Goal: Answer question/provide support: Share knowledge or assist other users

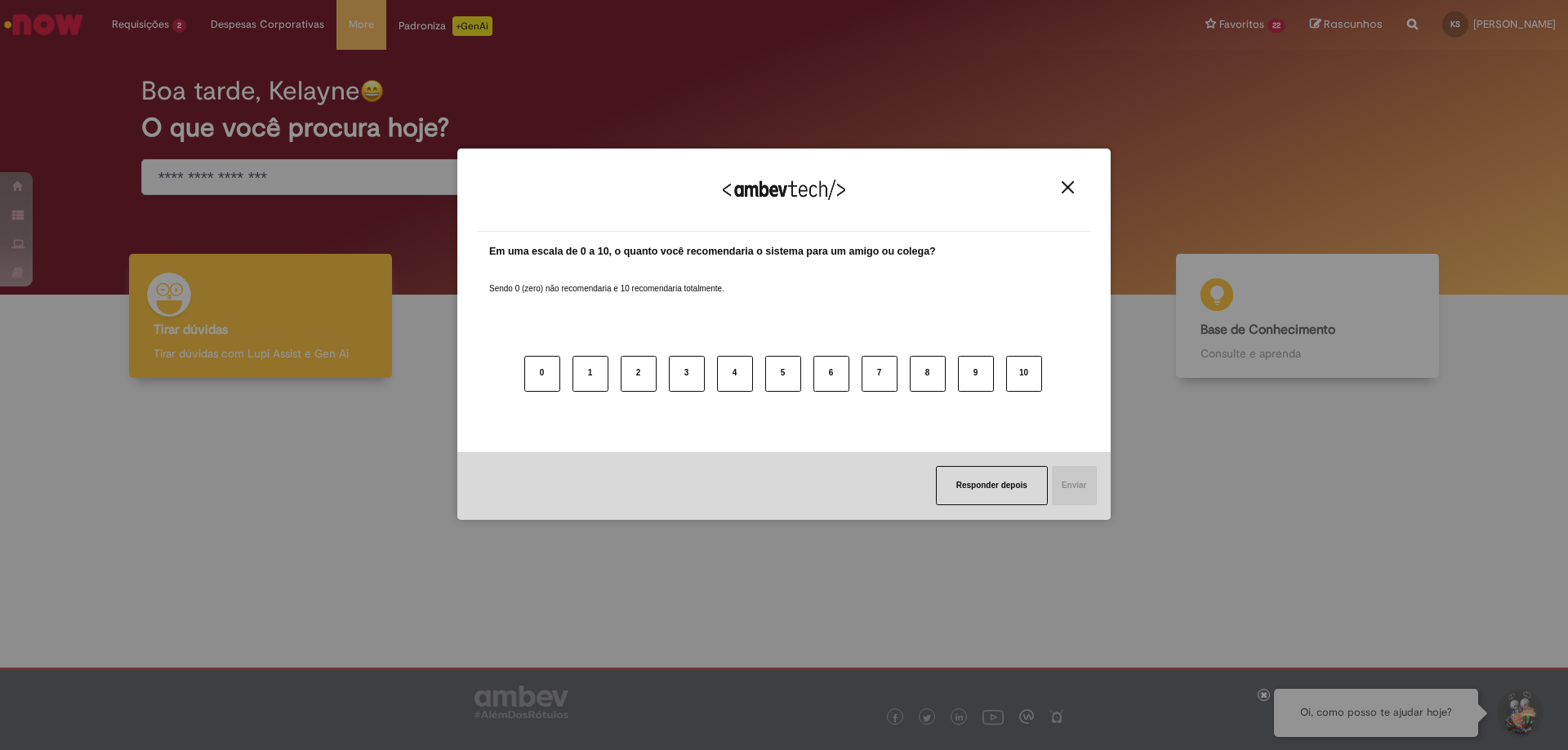
click at [1067, 189] on img "Close" at bounding box center [1068, 187] width 12 height 12
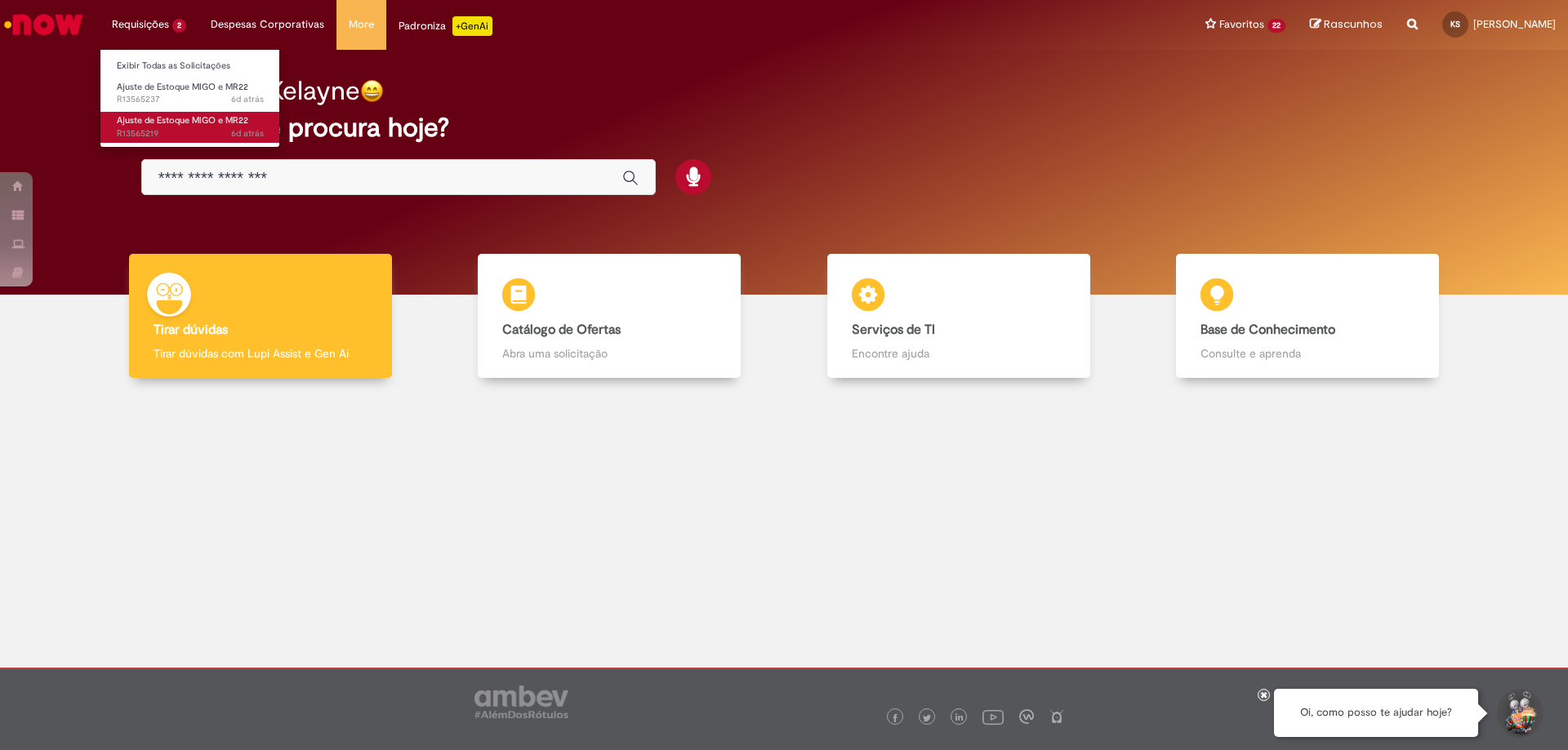
click at [134, 114] on link "Ajuste de Estoque MIGO e MR22 6d atrás 6 dias atrás R13565219" at bounding box center [191, 126] width 180 height 31
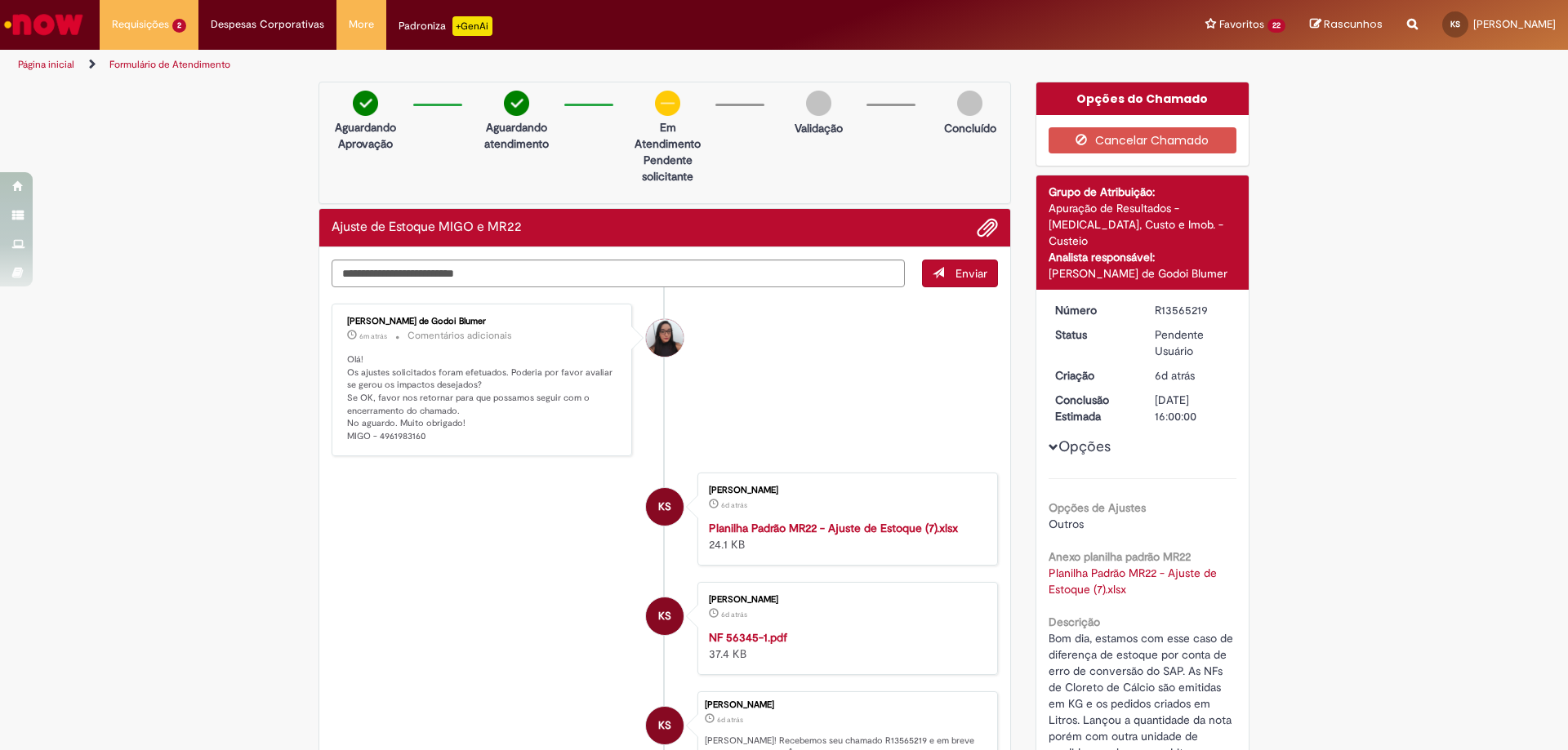
click at [405, 439] on p "Olá! Os ajustes solicitados foram efetuados. Poderia por favor avaliar se gerou…" at bounding box center [482, 398] width 272 height 90
copy p "4961983160"
click at [758, 404] on li "Maisa Franco de Godoi Blumer 8m atrás 8 minutos atrás Comentários adicionais Ol…" at bounding box center [664, 379] width 666 height 152
click at [463, 278] on textarea "Digite sua mensagem aqui..." at bounding box center [618, 274] width 573 height 28
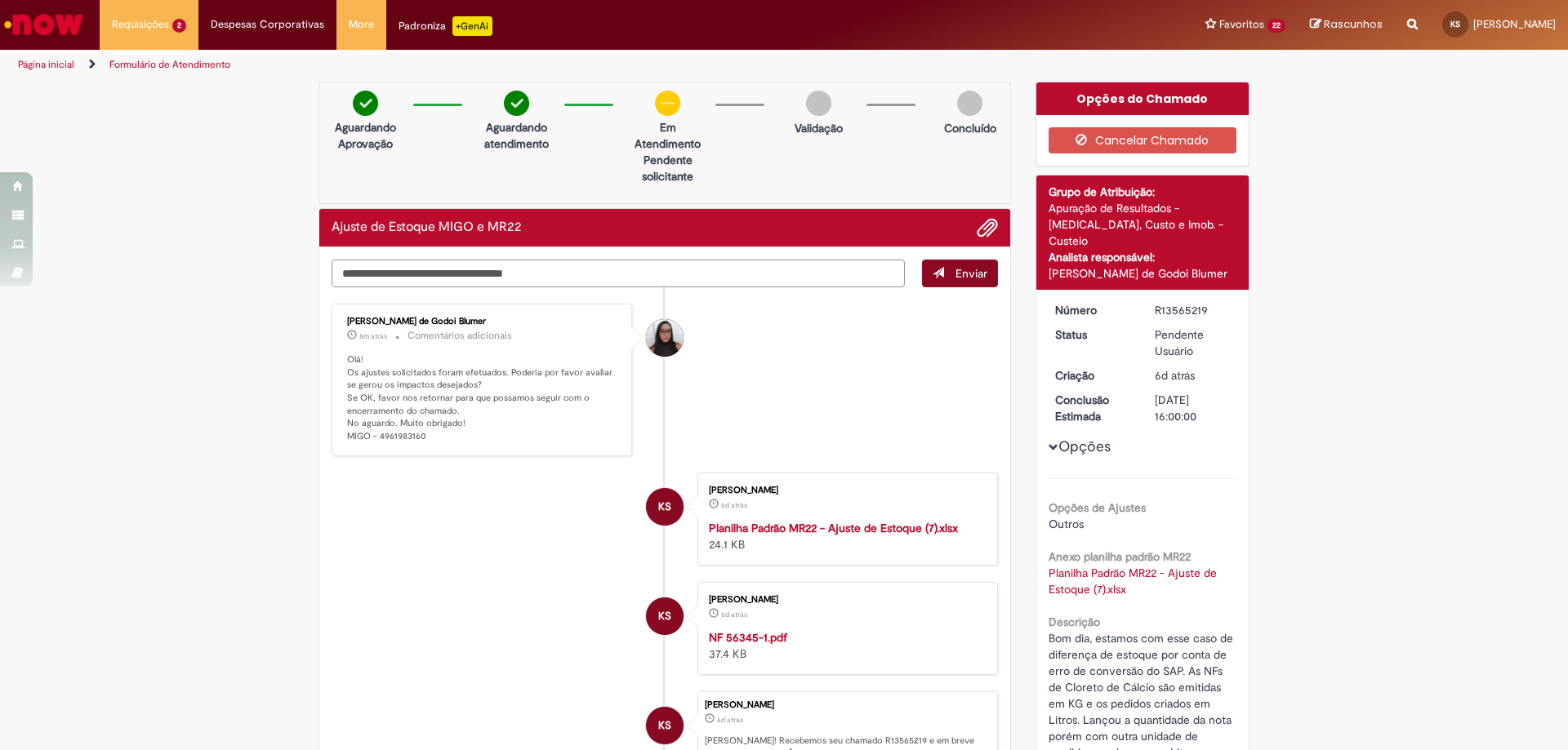
type textarea "**********"
drag, startPoint x: 974, startPoint y: 280, endPoint x: 849, endPoint y: 423, distance: 189.9
click at [974, 280] on span "Enviar" at bounding box center [972, 273] width 32 height 15
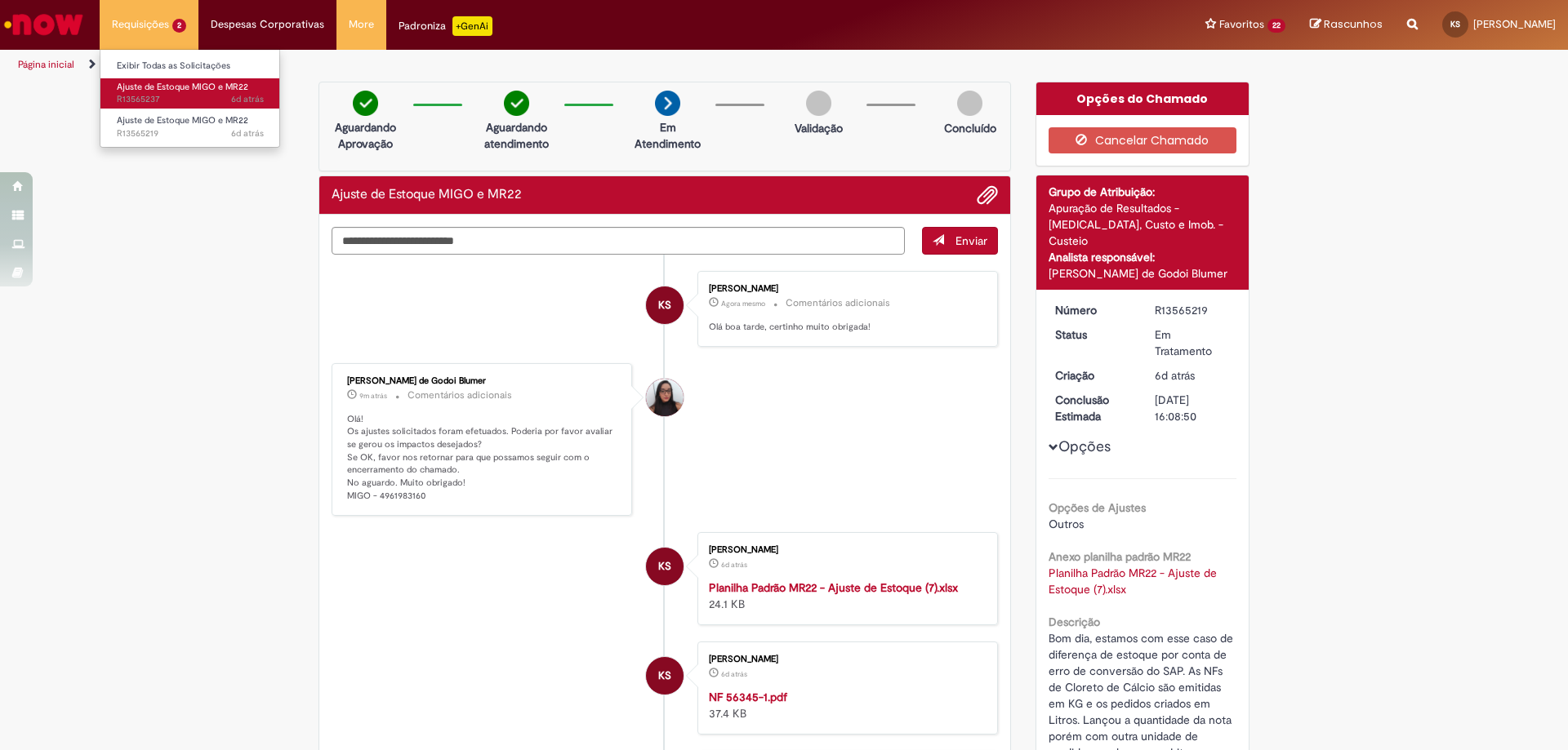
click at [156, 85] on span "Ajuste de Estoque MIGO e MR22" at bounding box center [182, 87] width 131 height 12
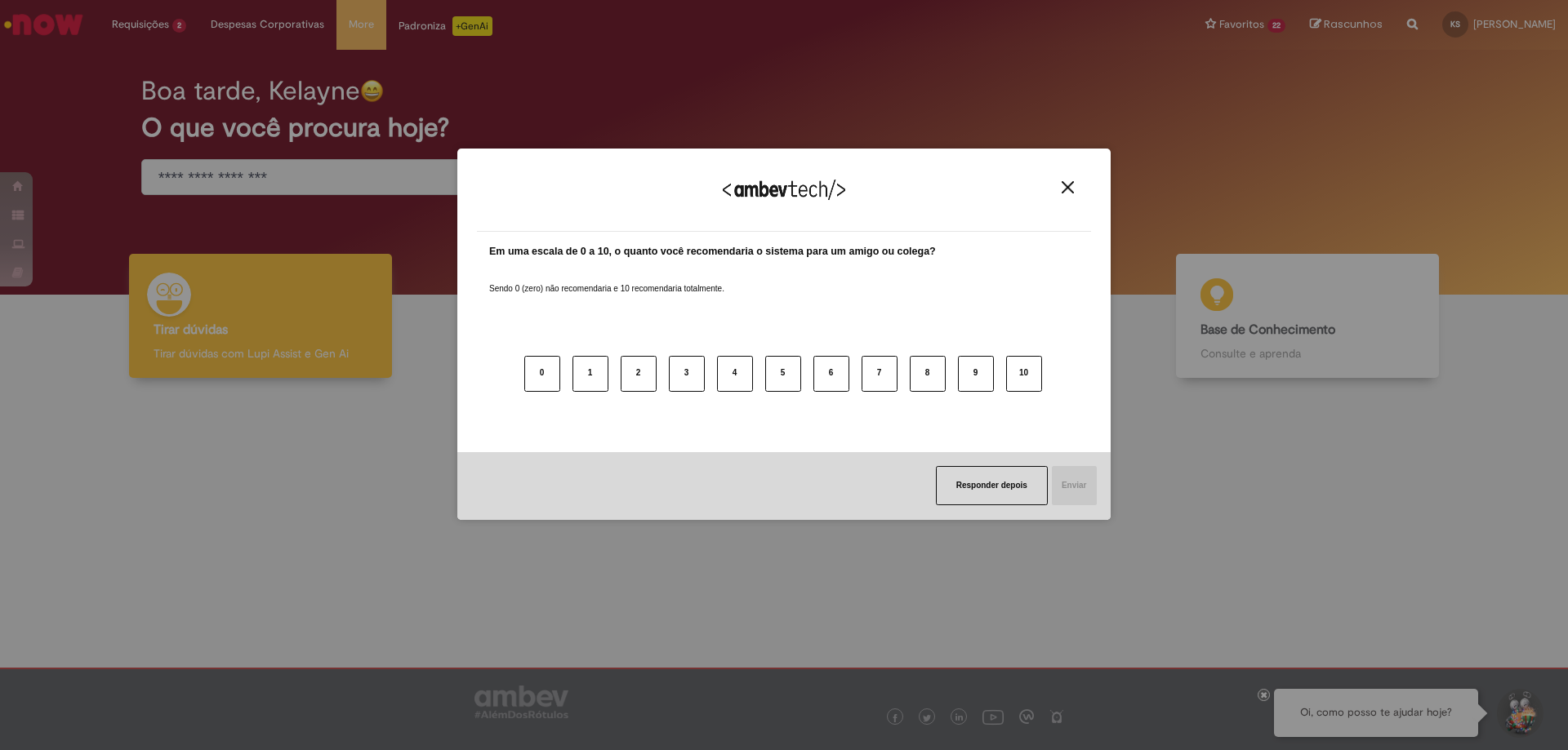
click at [1074, 194] on button "Close" at bounding box center [1068, 188] width 22 height 14
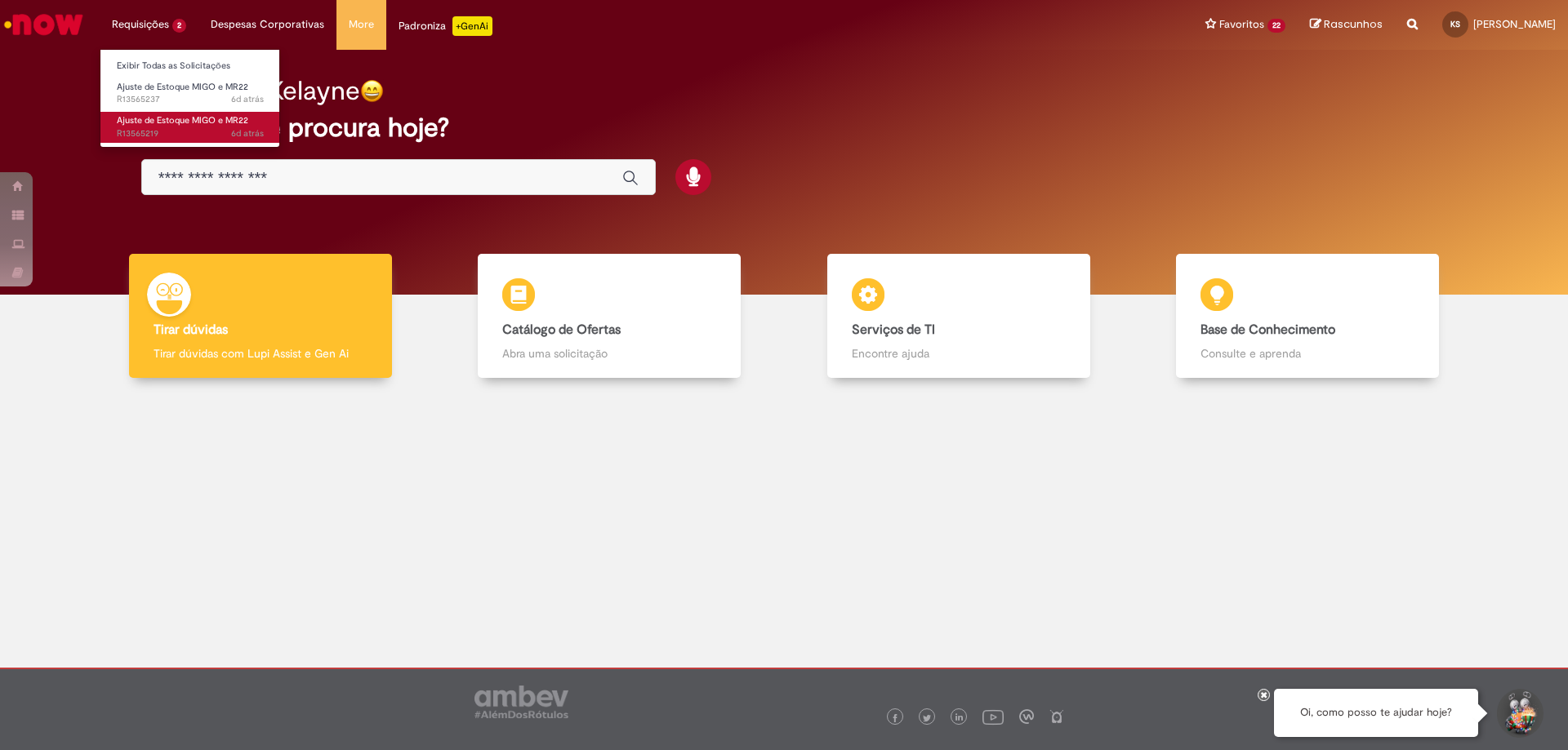
click at [138, 118] on span "Ajuste de Estoque MIGO e MR22" at bounding box center [182, 121] width 131 height 12
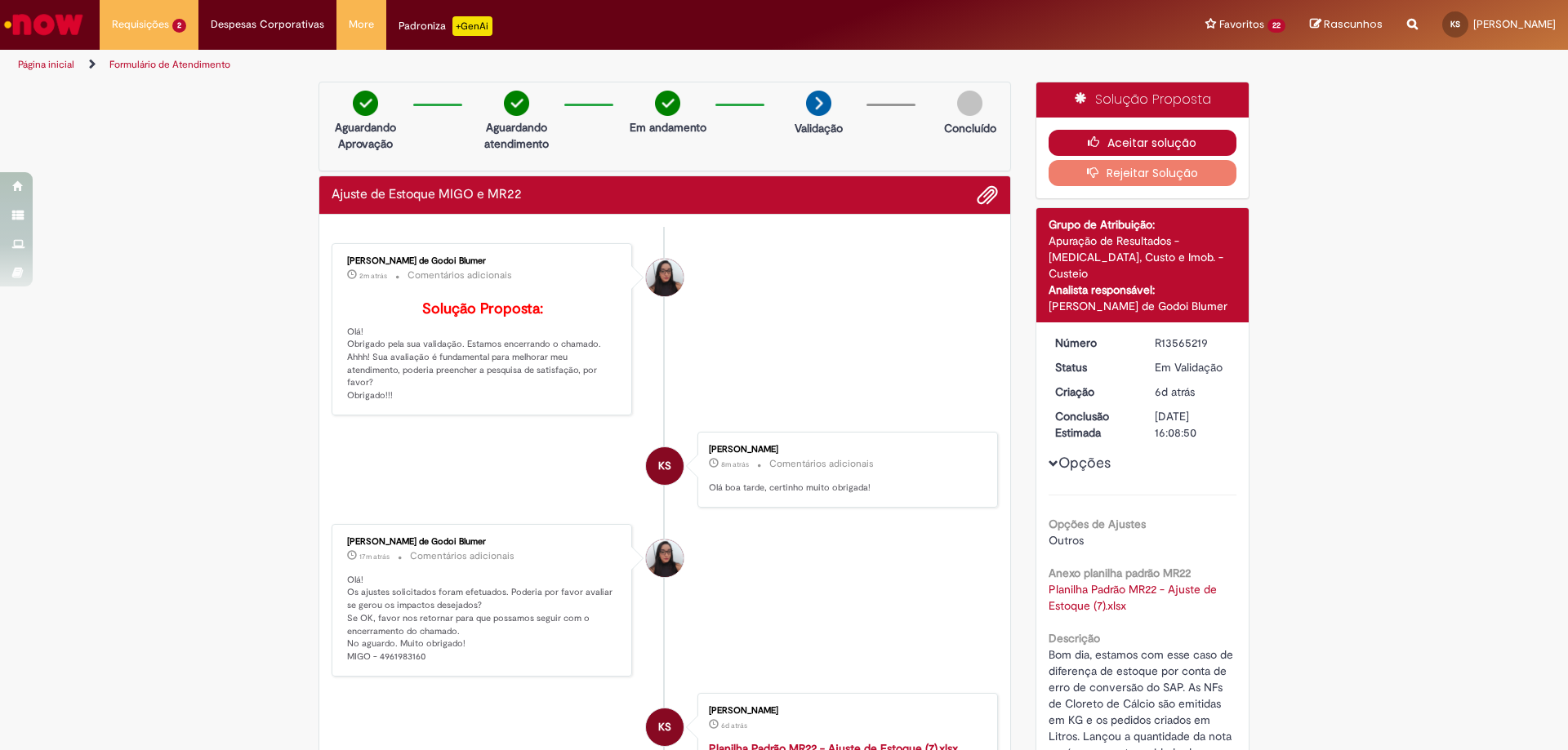
click at [1089, 129] on button "Aceitar solução" at bounding box center [1143, 142] width 189 height 26
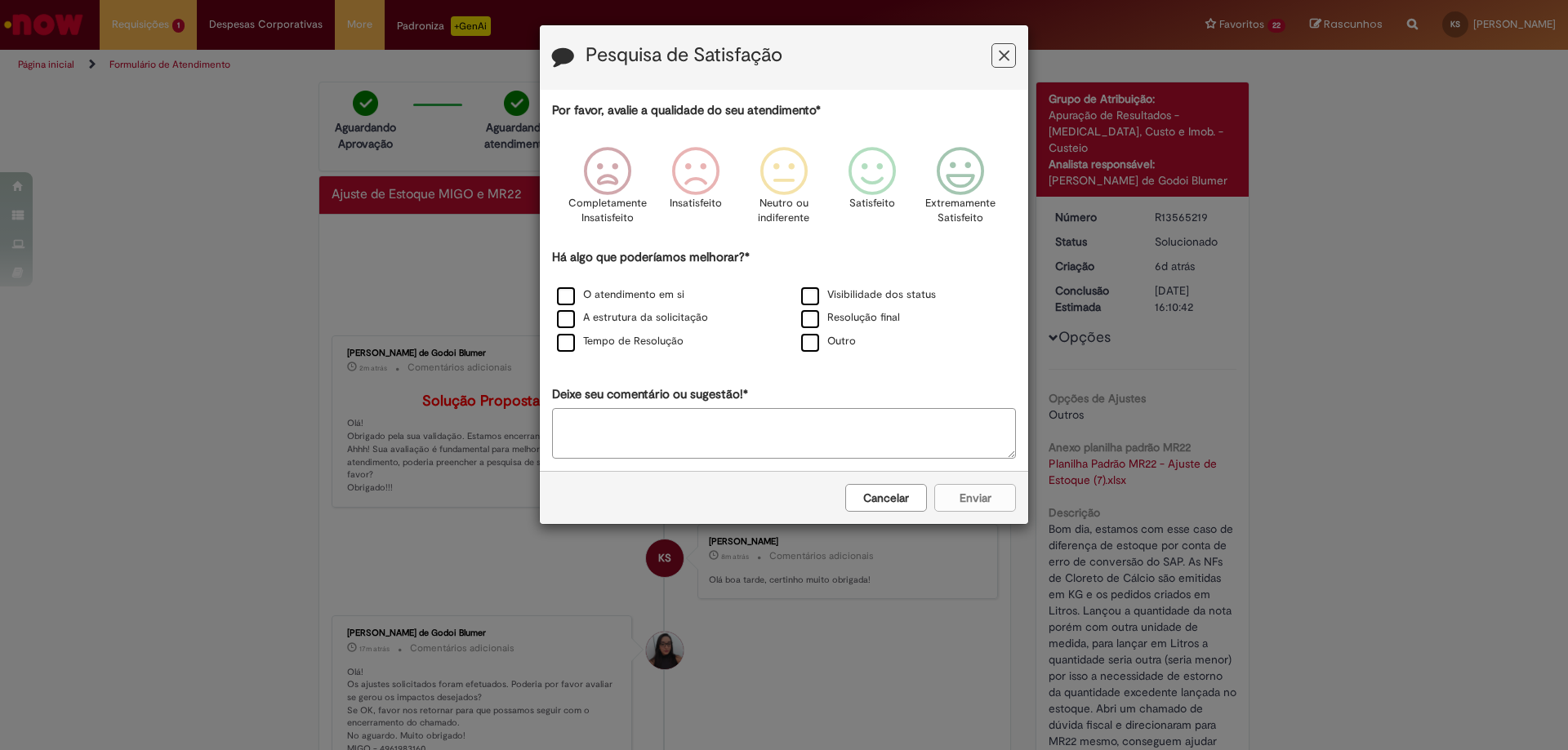
click at [1003, 52] on icon "Feedback" at bounding box center [1003, 55] width 11 height 17
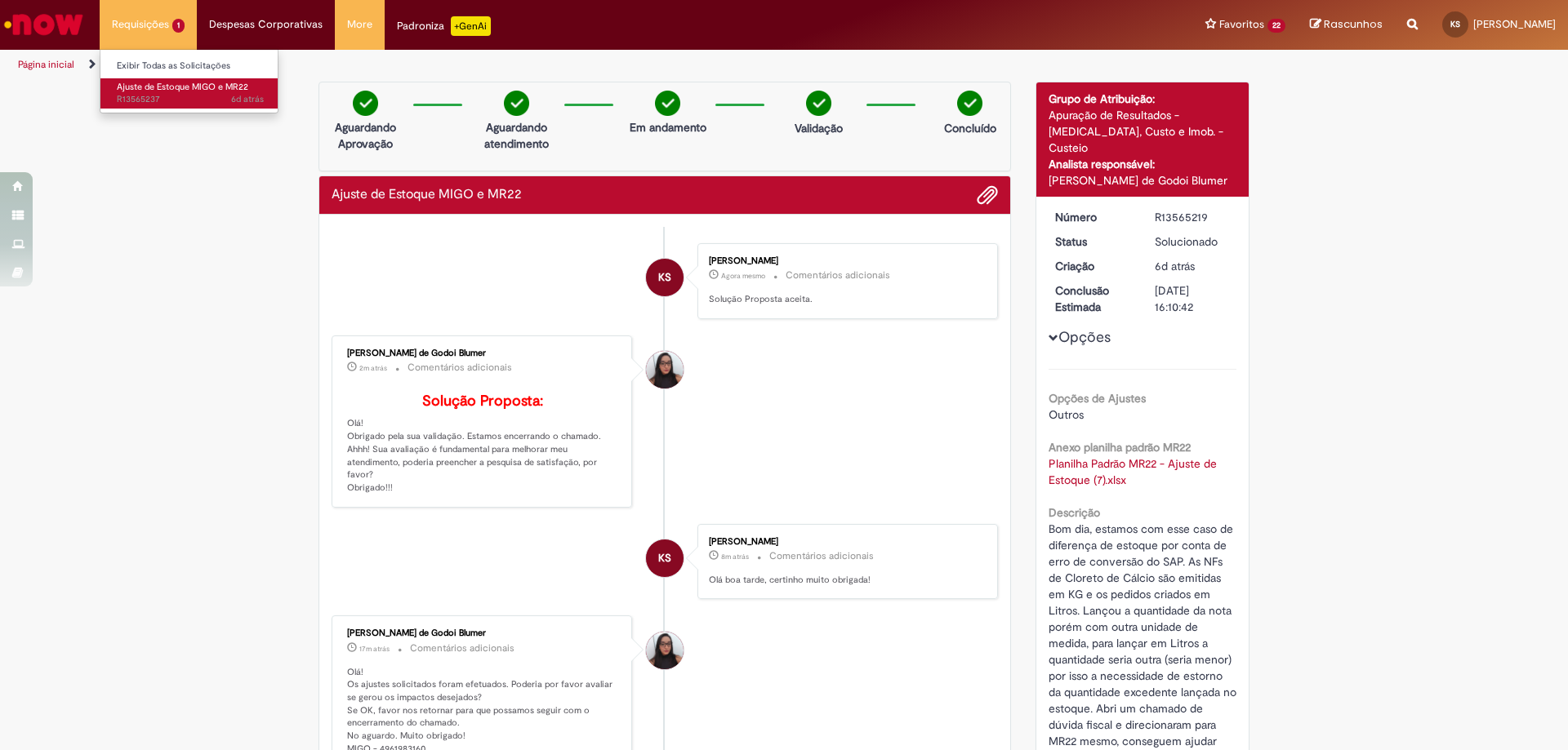
click at [138, 96] on span "6d atrás 6 dias atrás R13565237" at bounding box center [190, 99] width 147 height 13
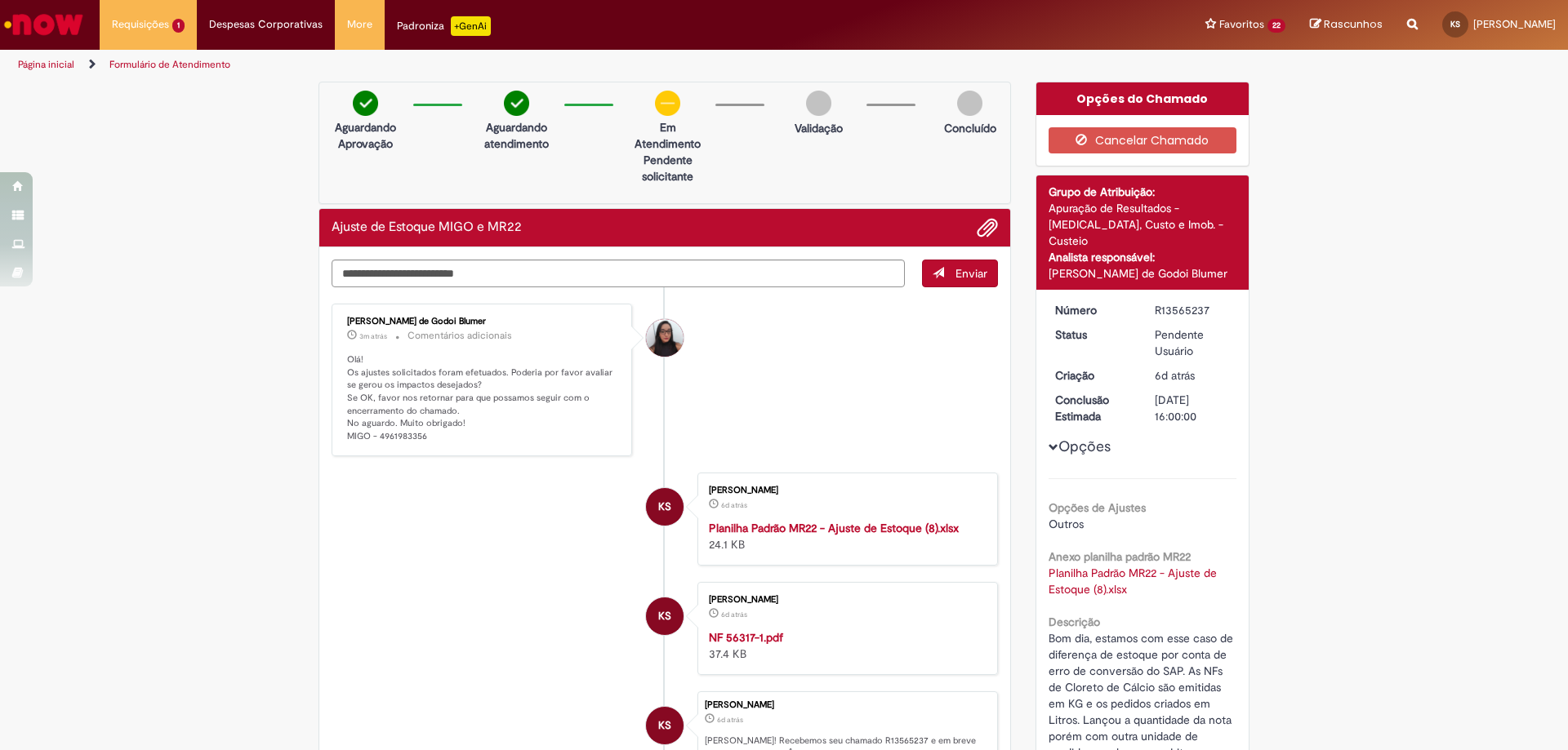
click at [392, 436] on p "Olá! Os ajustes solicitados foram efetuados. Poderia por favor avaliar se gerou…" at bounding box center [482, 398] width 272 height 90
click at [402, 439] on p "Olá! Os ajustes solicitados foram efetuados. Poderia por favor avaliar se gerou…" at bounding box center [482, 398] width 272 height 90
copy p "4961983356"
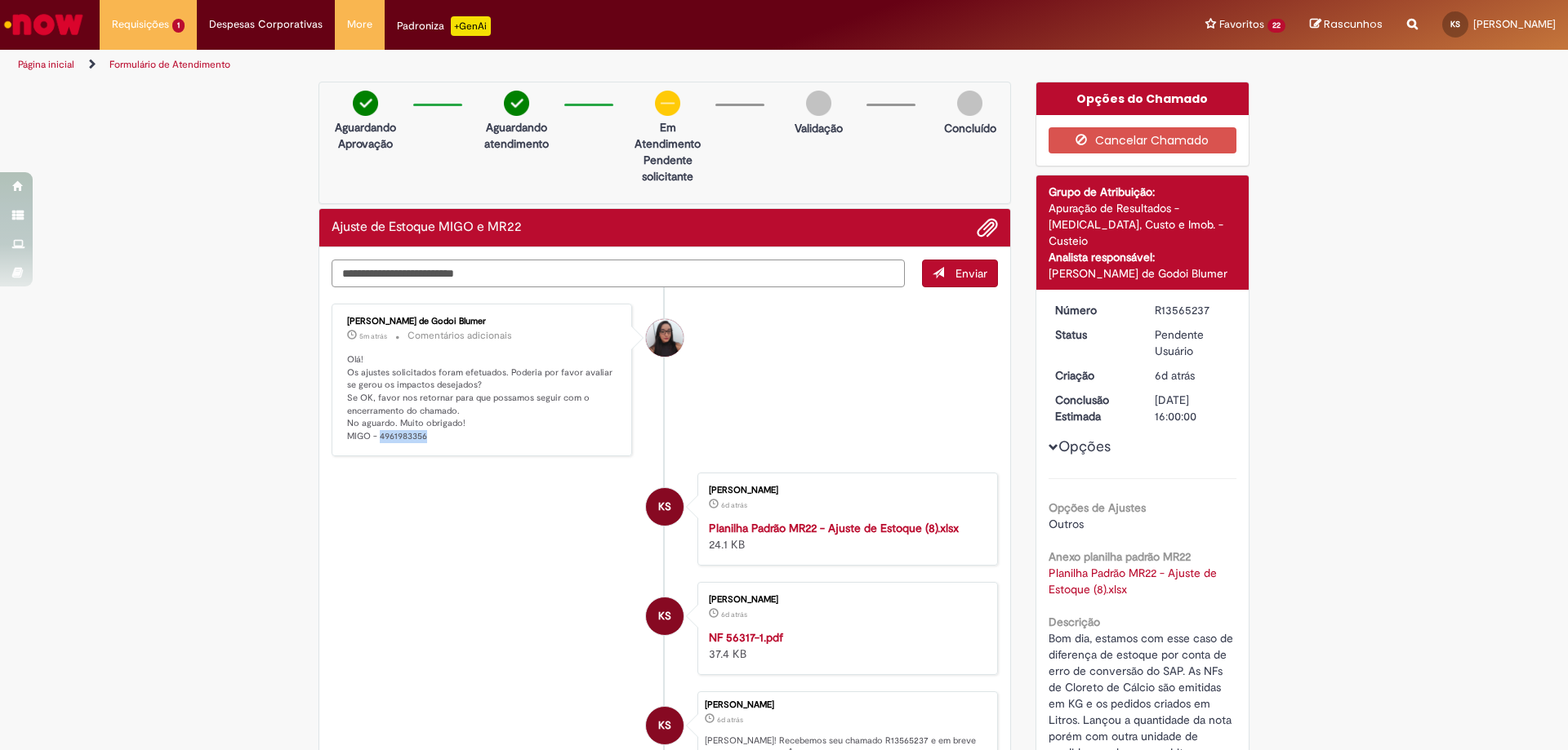
click at [595, 287] on textarea "Digite sua mensagem aqui..." at bounding box center [618, 274] width 573 height 28
type textarea "**********"
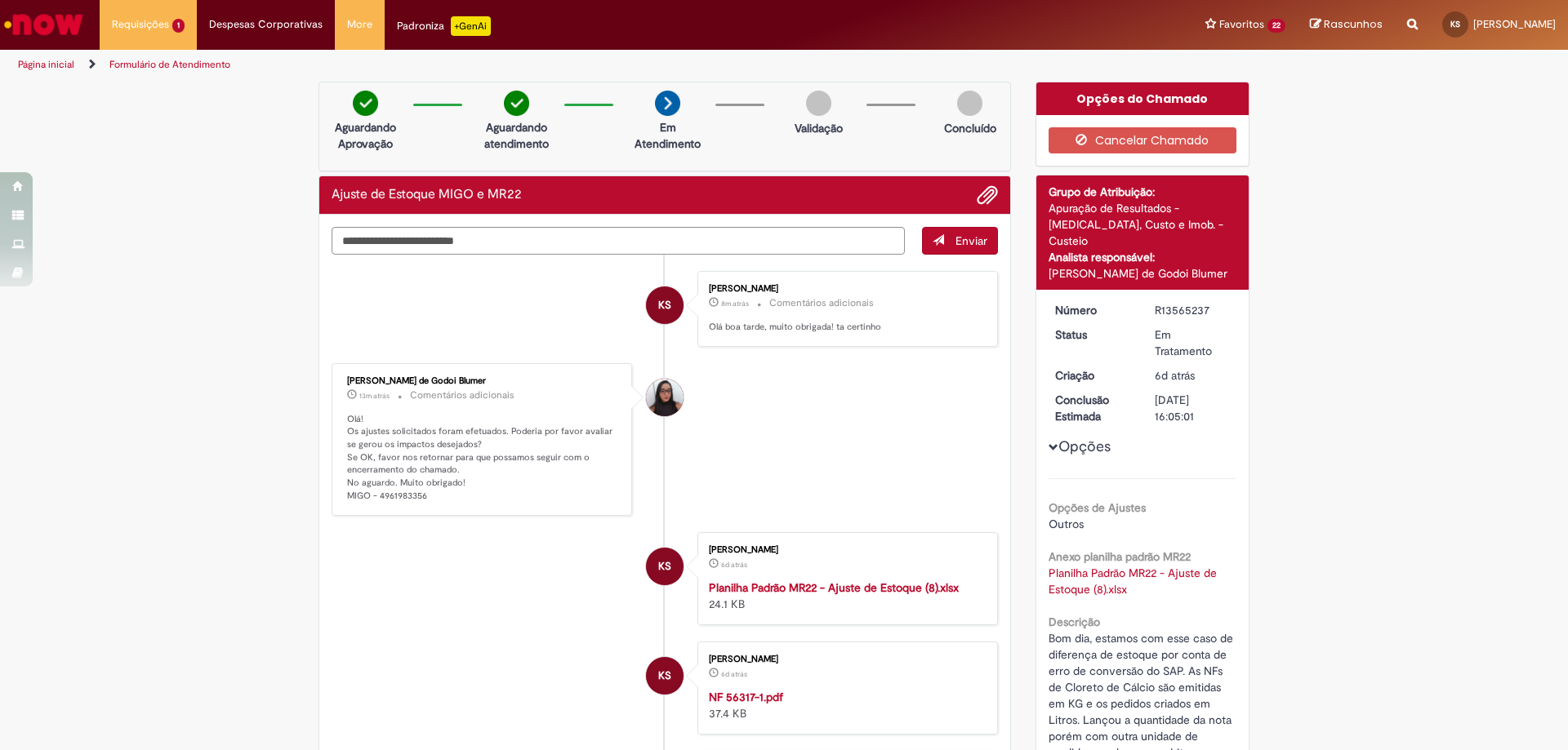
click at [380, 500] on p "Olá! Os ajustes solicitados foram efetuados. Poderia por favor avaliar se gerou…" at bounding box center [482, 458] width 272 height 90
copy p "4961983356"
click at [138, 58] on link "Exibir Todas as Solicitações" at bounding box center [191, 66] width 180 height 18
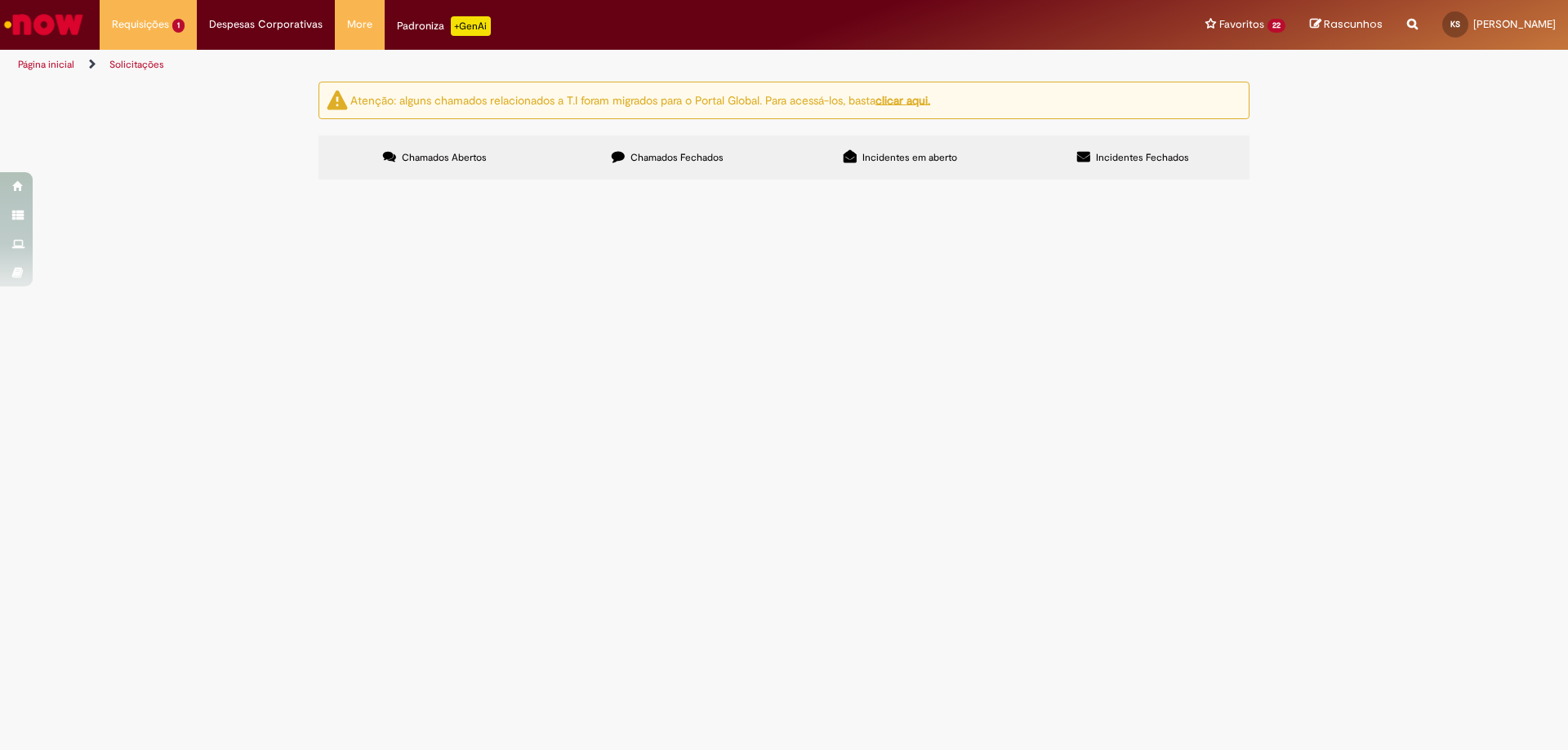
click at [657, 156] on span "Chamados Fechados" at bounding box center [677, 157] width 93 height 13
click at [0, 0] on span "Bom dia, estamos com três casos de diferença de estoque por conta de erro de co…" at bounding box center [0, 0] width 0 height 0
click at [0, 0] on span "R13546403" at bounding box center [0, 0] width 0 height 0
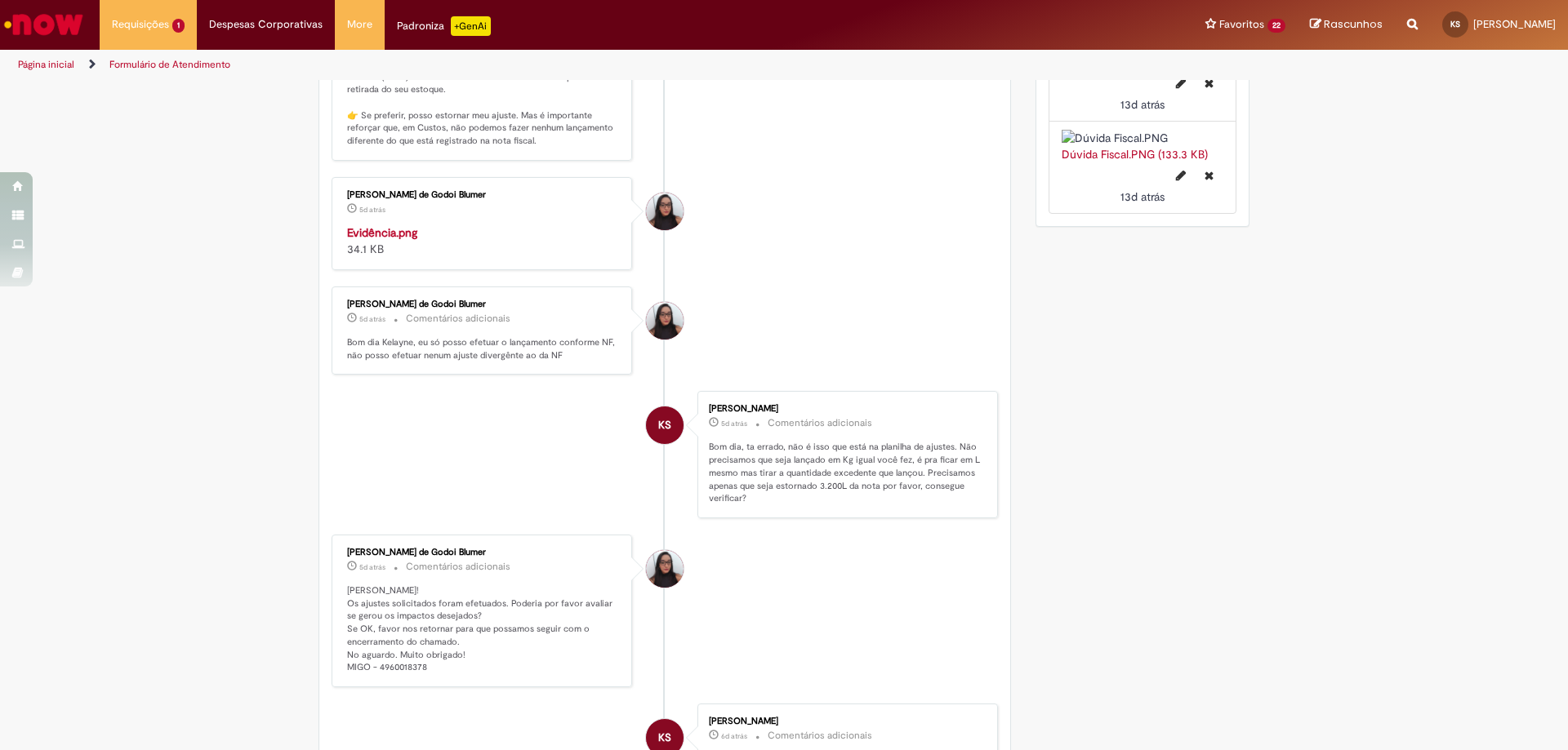
scroll to position [1224, 0]
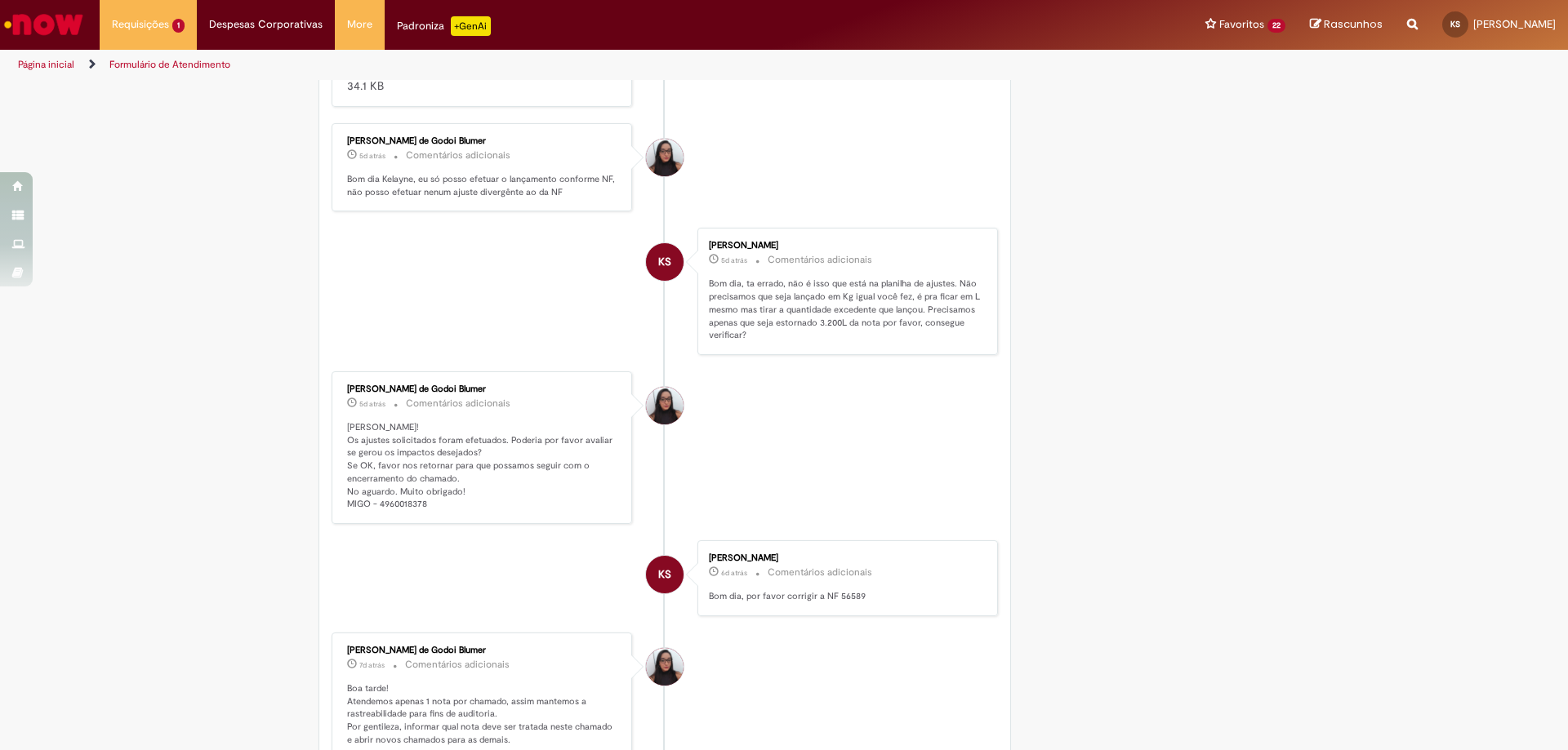
click at [406, 511] on p "[PERSON_NAME]! Os ajustes solicitados foram efetuados. Poderia por favor avalia…" at bounding box center [482, 465] width 272 height 90
copy p "4960018378"
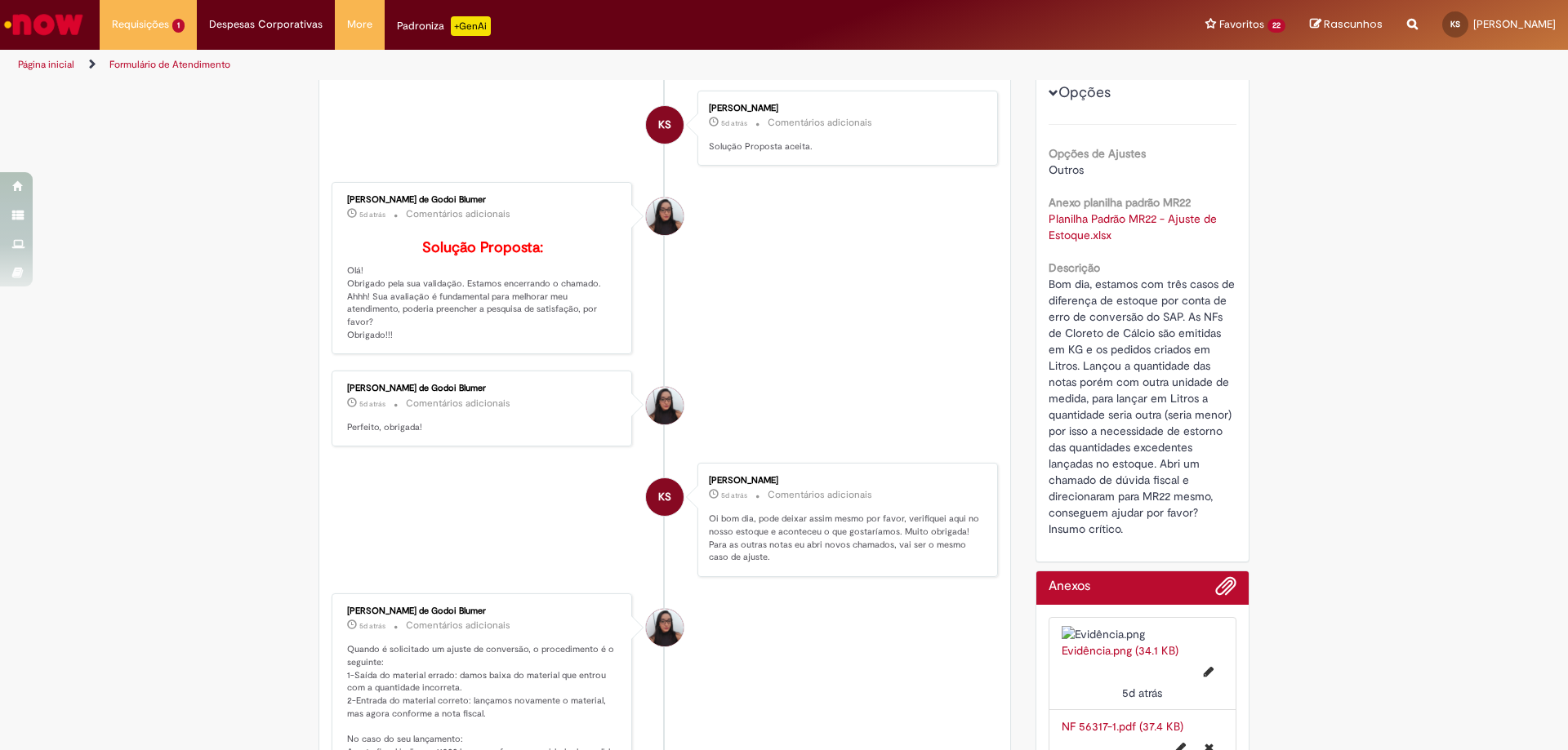
scroll to position [0, 0]
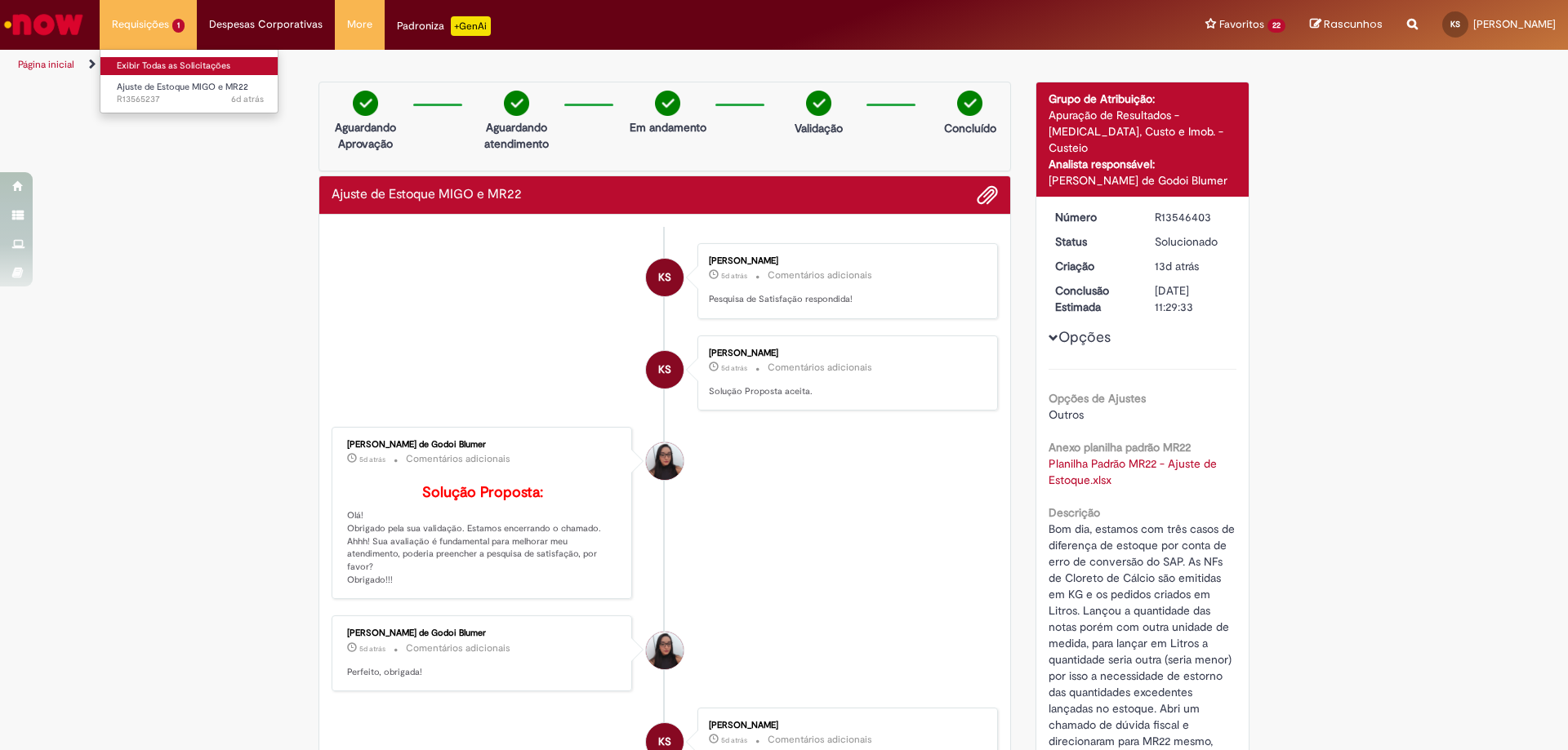
click at [153, 63] on link "Exibir Todas as Solicitações" at bounding box center [191, 66] width 180 height 18
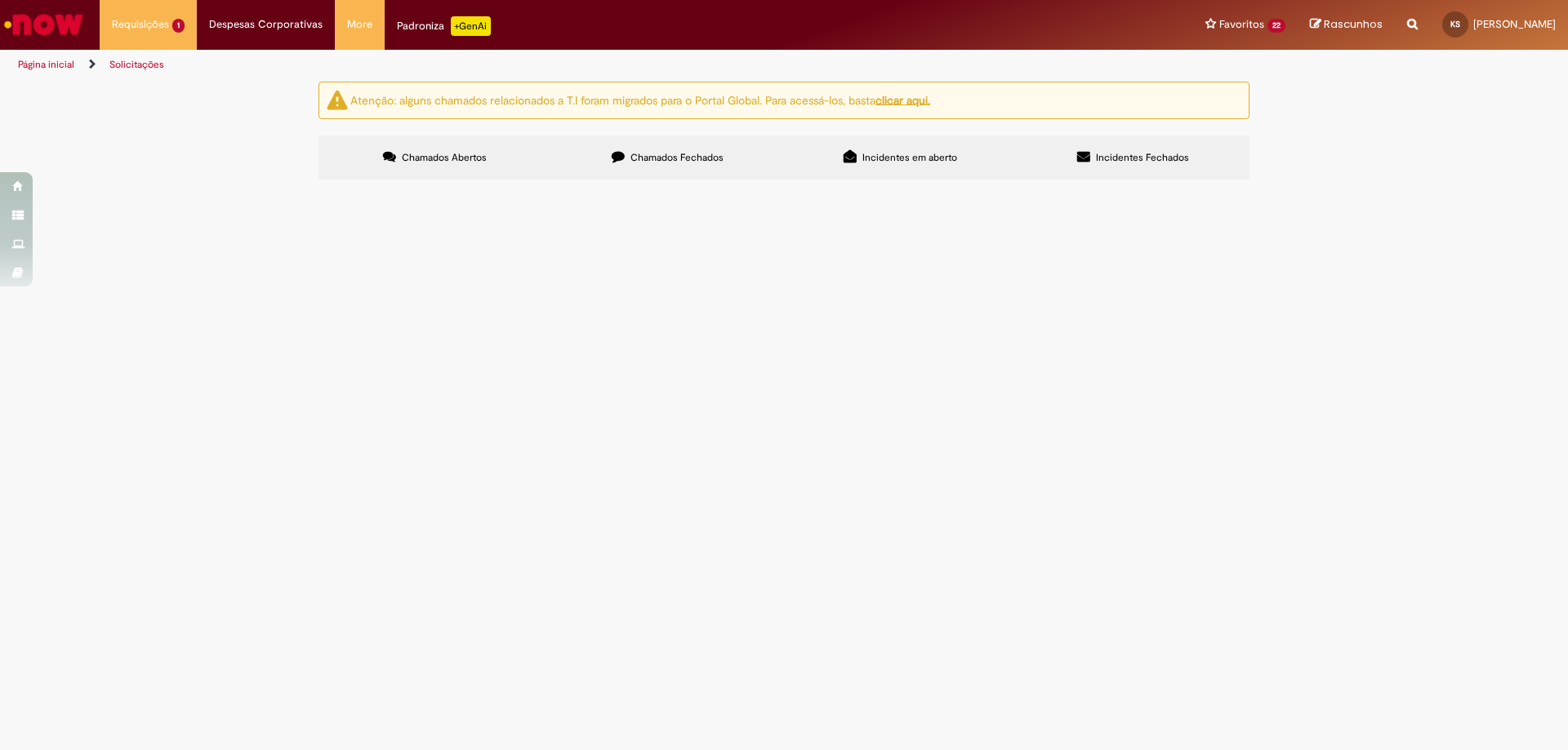
click at [664, 157] on span "Chamados Fechados" at bounding box center [677, 157] width 93 height 13
click at [0, 0] on span "Bom dia, estamos com esse caso de diferença de estoque por conta de erro de con…" at bounding box center [0, 0] width 0 height 0
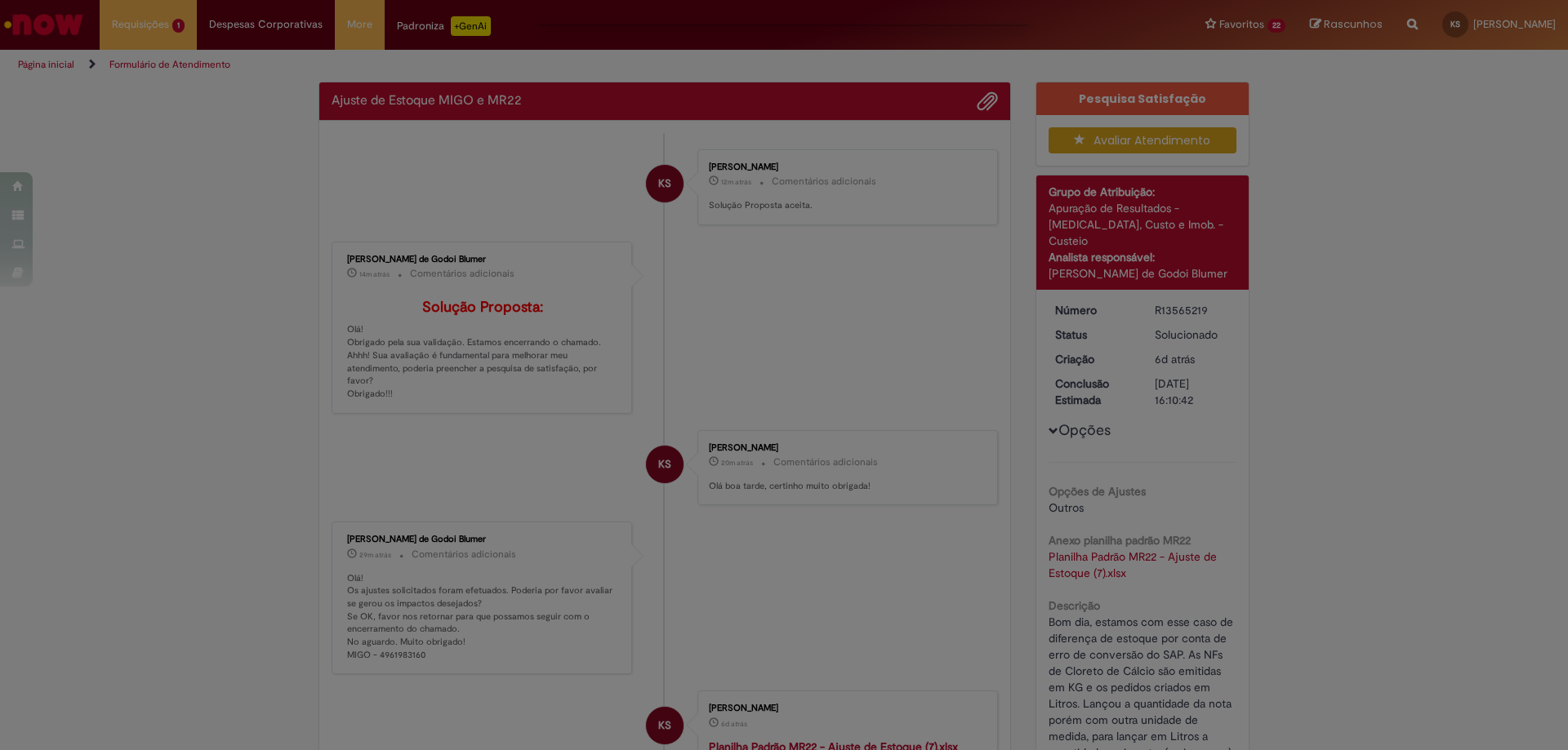
click at [572, 327] on div "Feedback" at bounding box center [784, 375] width 1568 height 750
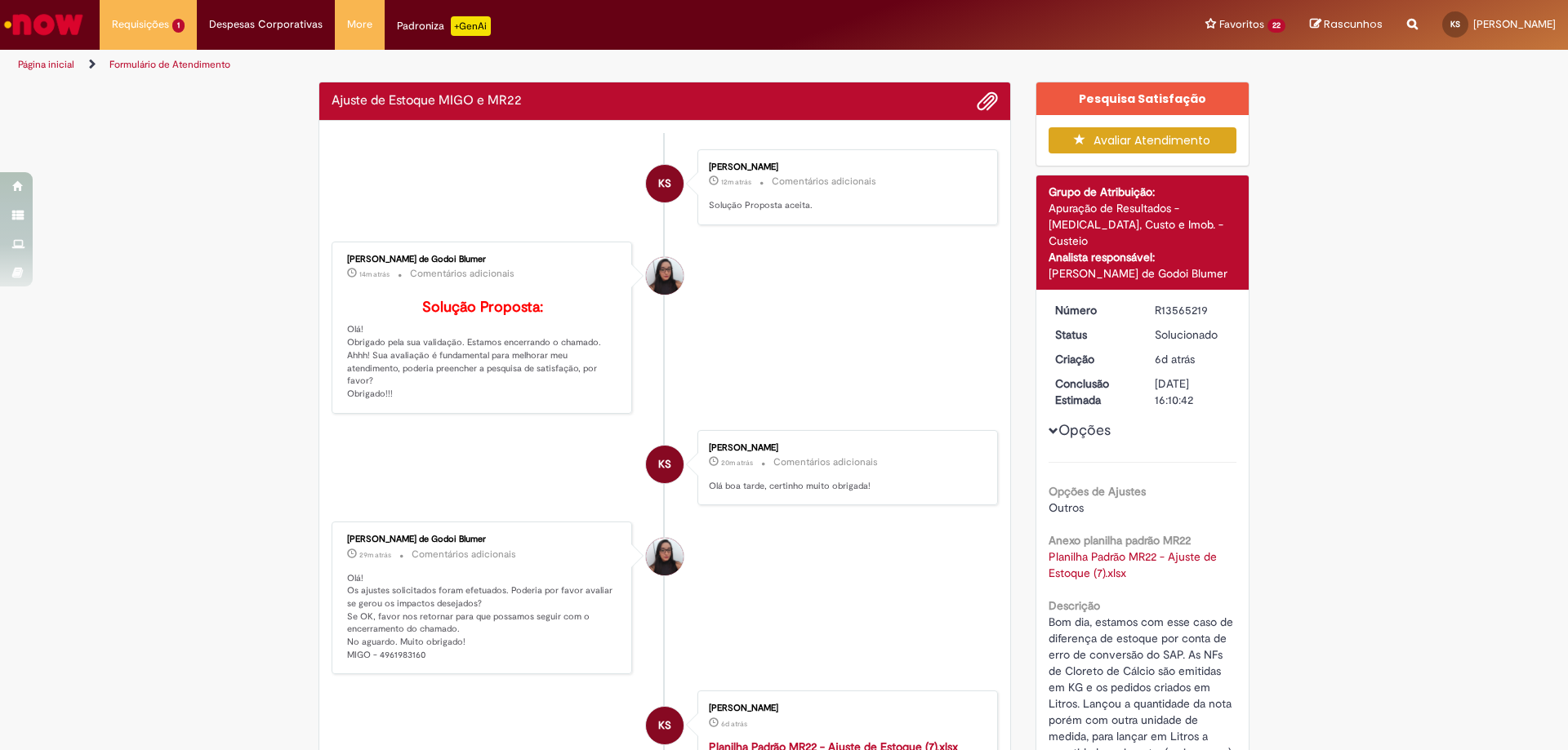
click at [572, 327] on div "Feedback" at bounding box center [784, 375] width 1568 height 750
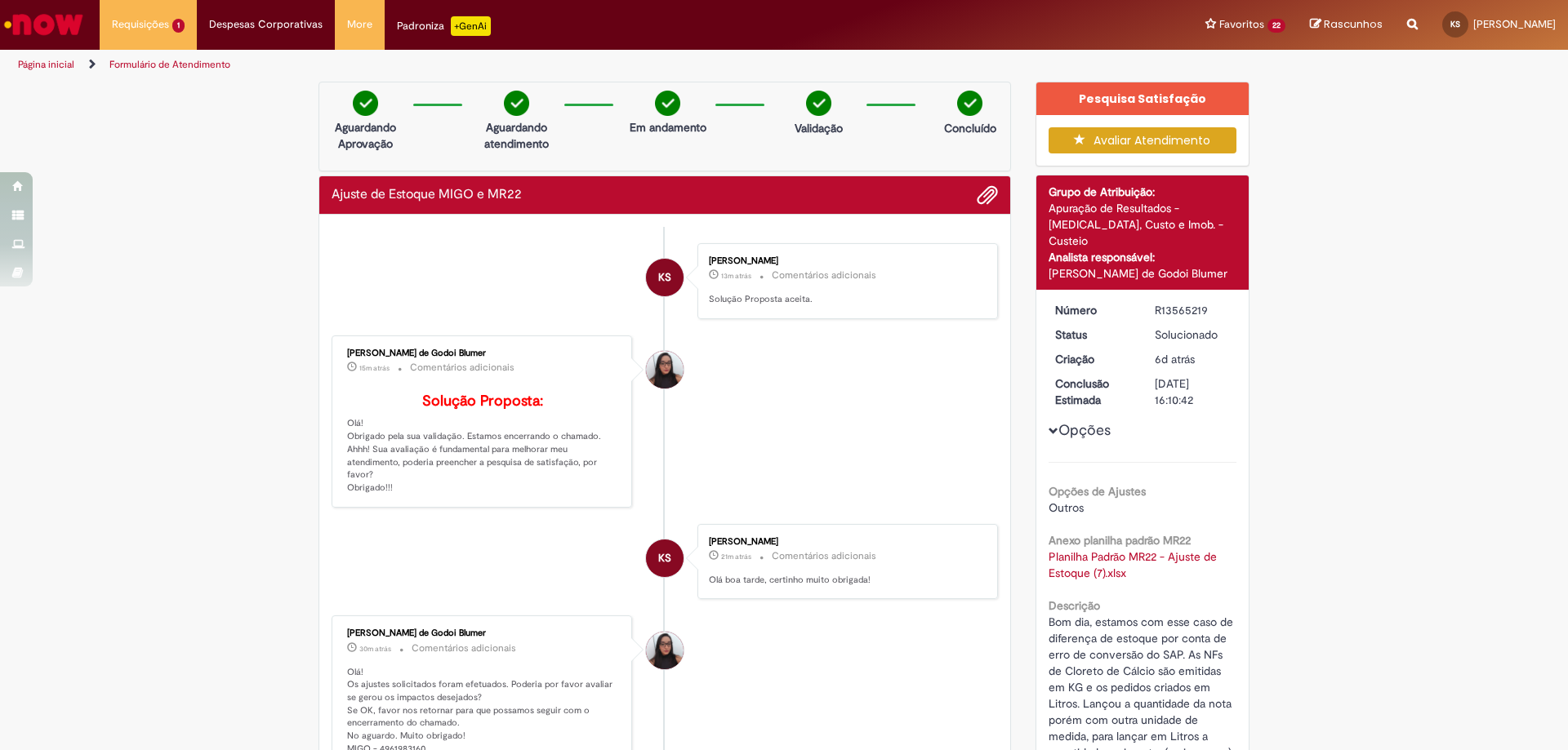
scroll to position [163, 0]
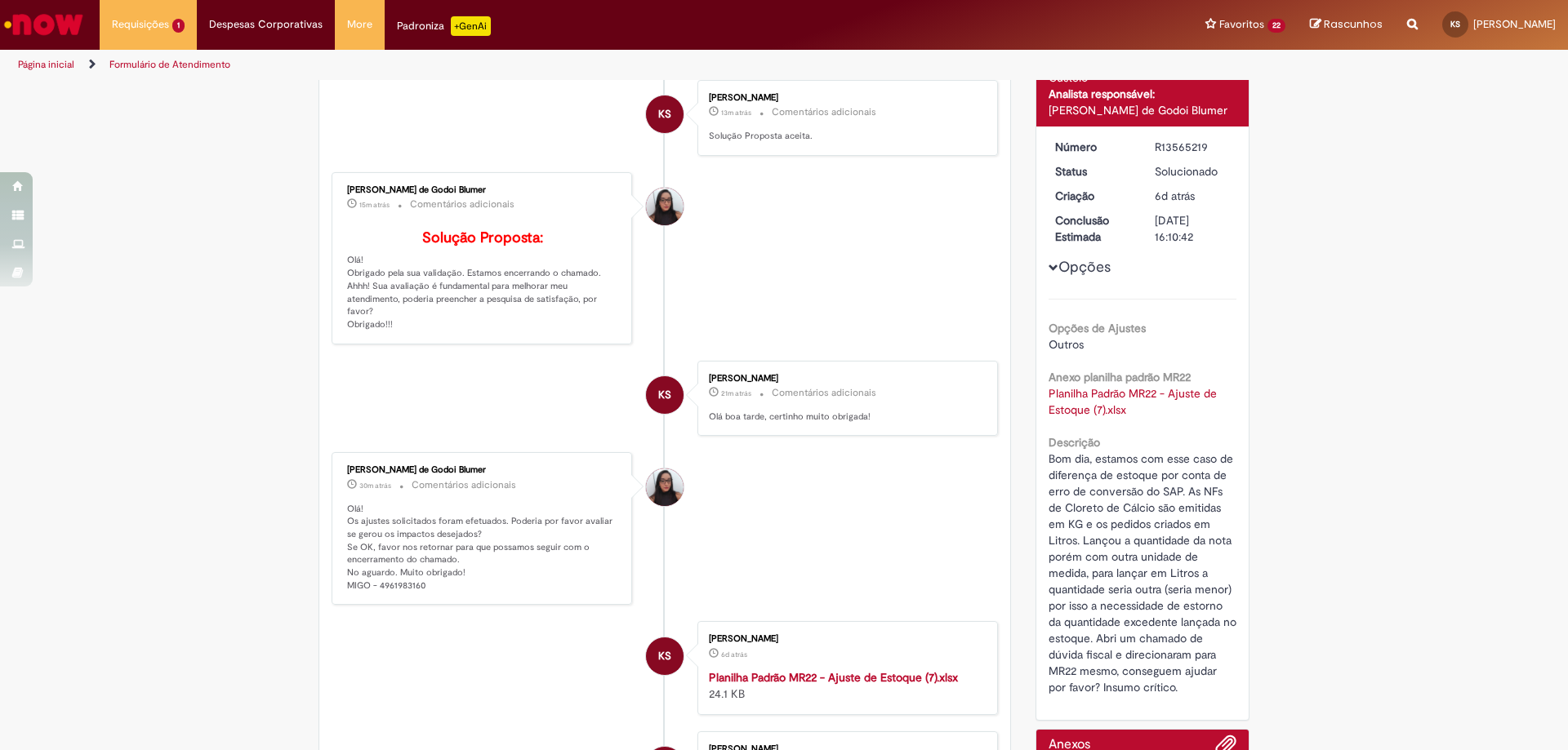
click at [391, 593] on p "Olá! Os ajustes solicitados foram efetuados. Poderia por favor avaliar se gerou…" at bounding box center [482, 547] width 272 height 90
copy p "4961983160"
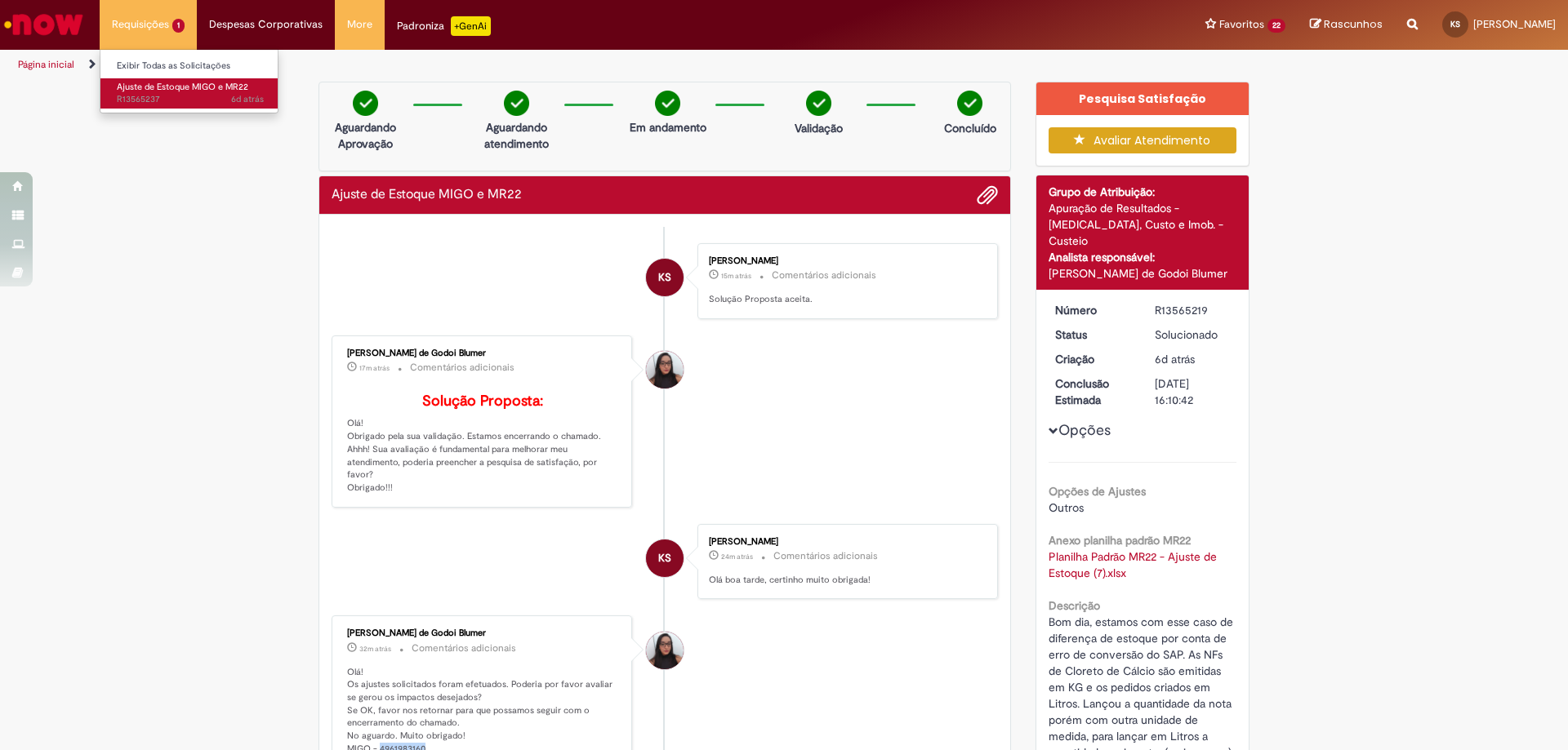
click at [154, 100] on span "6d atrás 6 dias atrás R13565237" at bounding box center [190, 99] width 147 height 13
drag, startPoint x: 125, startPoint y: 200, endPoint x: 111, endPoint y: 182, distance: 22.8
click at [125, 200] on div "Verificar Código de Barras Aguardando Aprovação Aguardando atendimento Em andam…" at bounding box center [784, 633] width 1568 height 1103
click at [163, 91] on span "Ajuste de Estoque MIGO e MR22" at bounding box center [182, 87] width 131 height 12
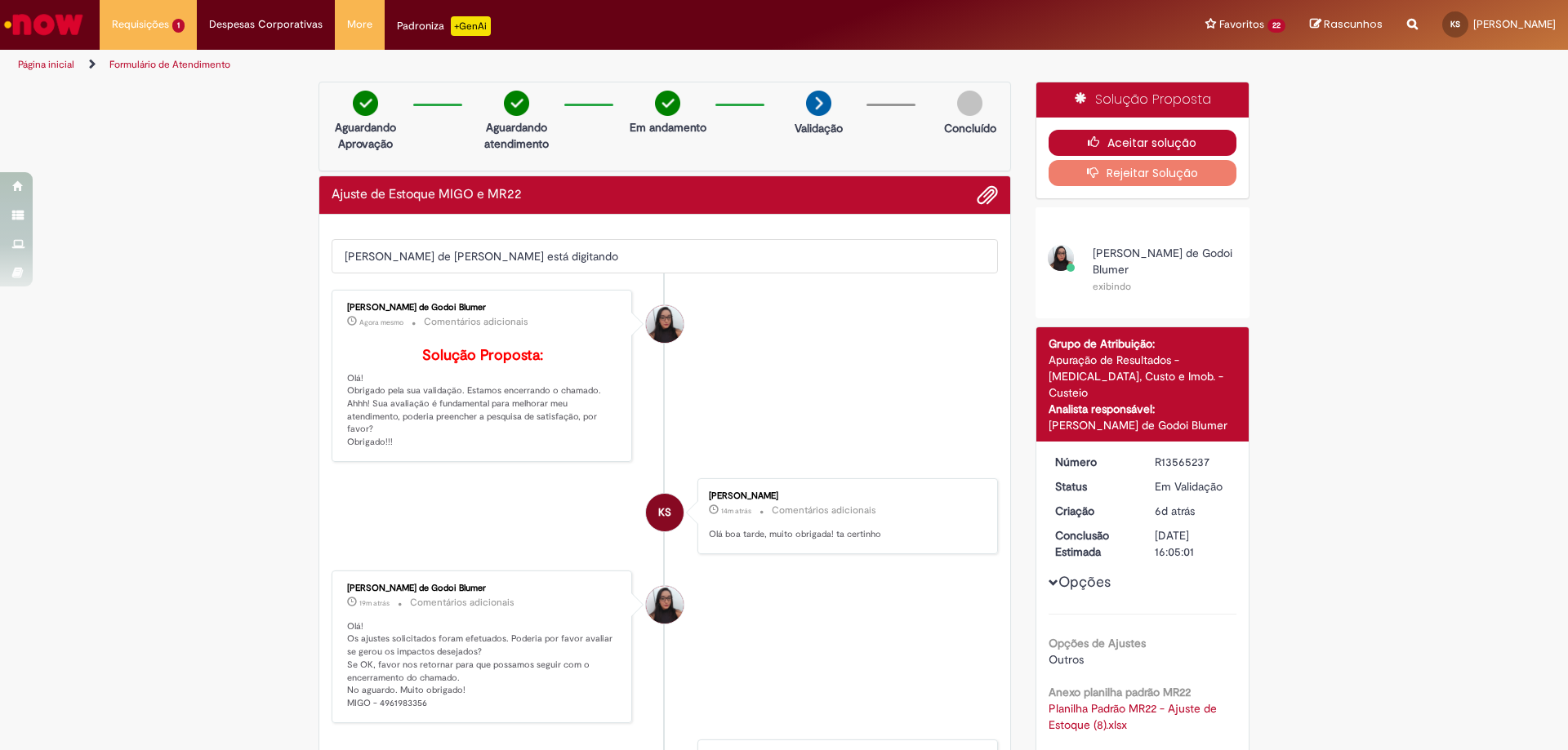
click at [1120, 145] on button "Aceitar solução" at bounding box center [1143, 142] width 189 height 26
